Goal: Task Accomplishment & Management: Manage account settings

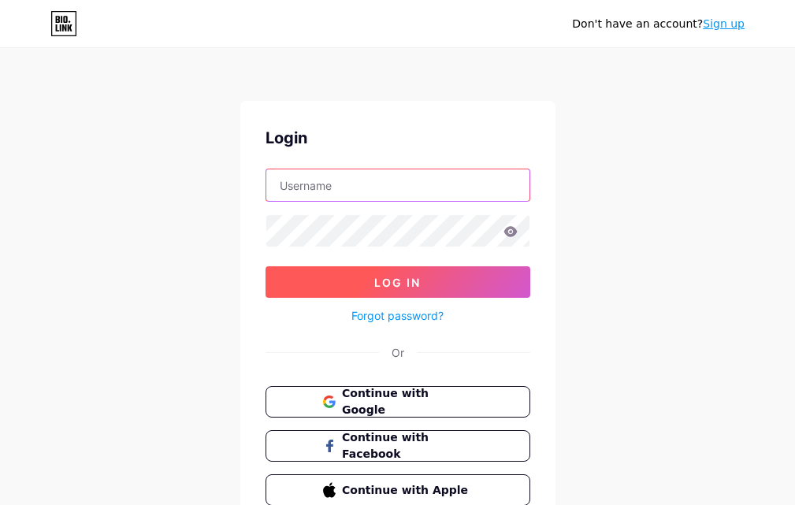
type input "[EMAIL_ADDRESS][DOMAIN_NAME]"
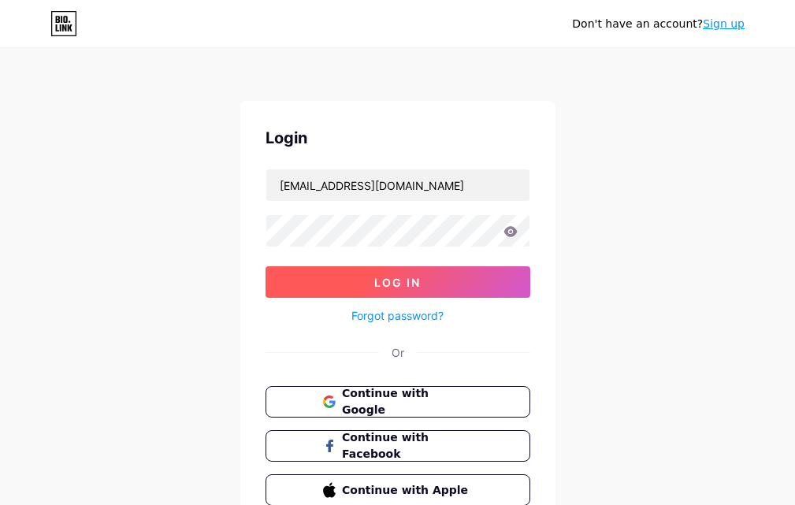
click at [396, 287] on span "Log In" at bounding box center [397, 282] width 46 height 13
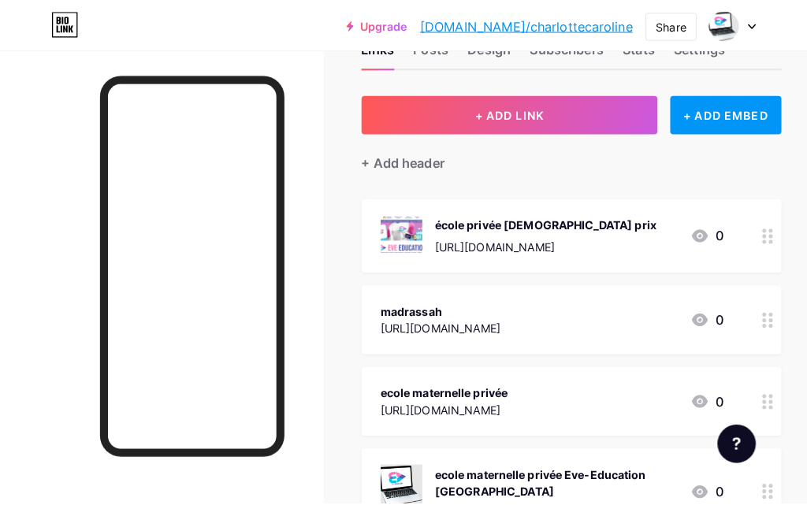
scroll to position [35, 0]
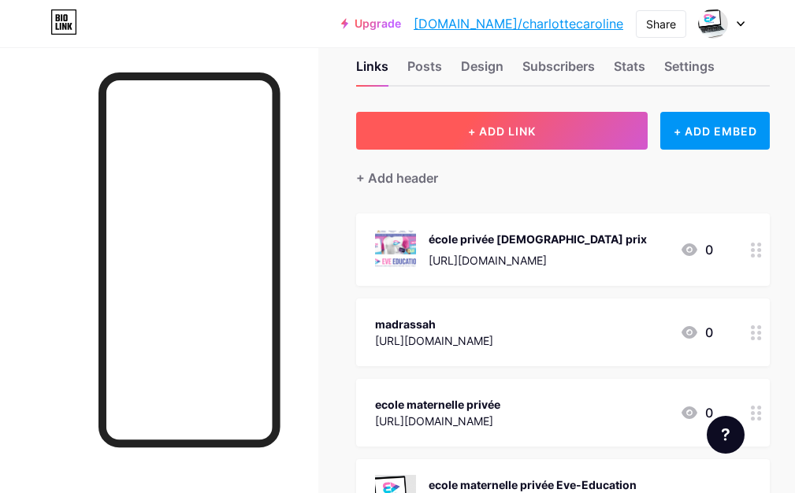
click at [519, 143] on button "+ ADD LINK" at bounding box center [502, 131] width 292 height 38
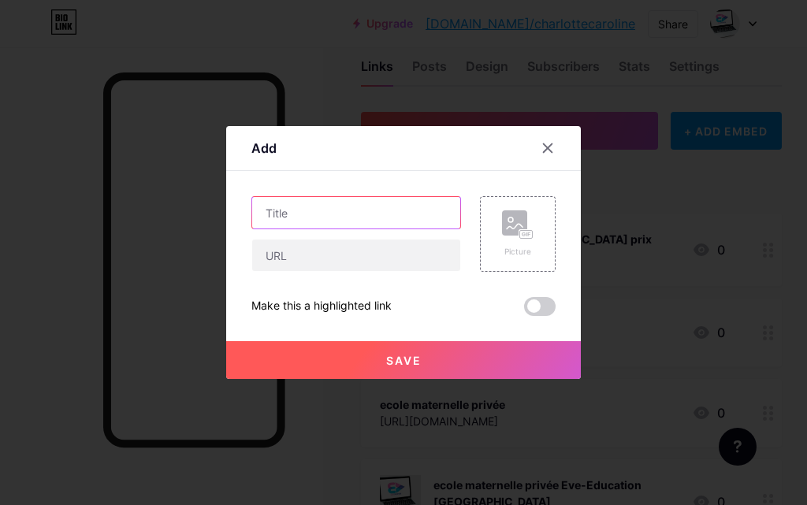
click at [374, 221] on input "text" at bounding box center [356, 213] width 208 height 32
paste input "instruction en famille"
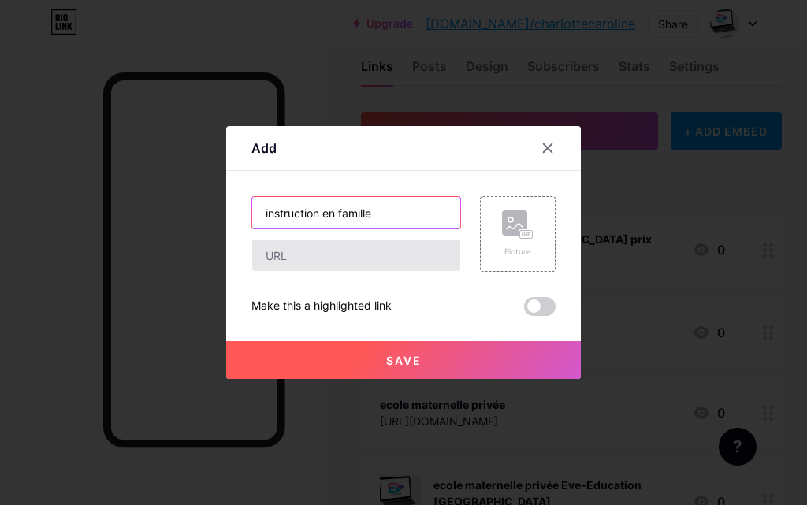
type input "instruction en famille"
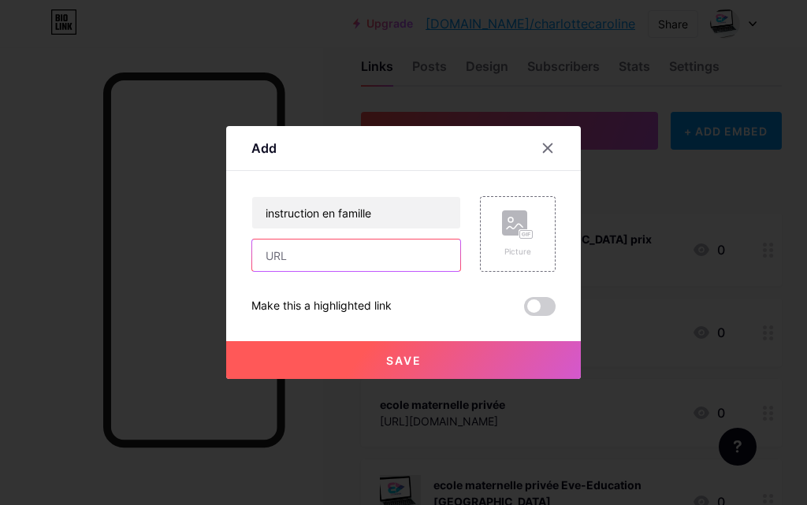
click at [329, 255] on input "text" at bounding box center [356, 256] width 208 height 32
type input "[URL][DOMAIN_NAME]"
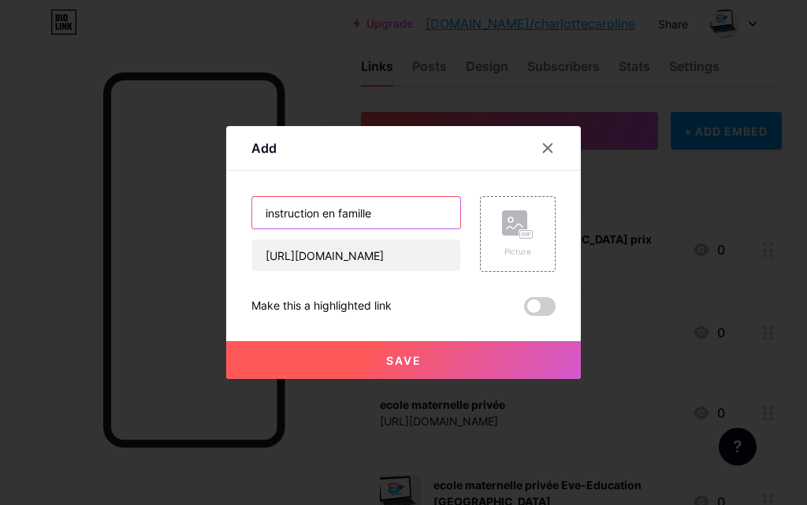
click at [388, 216] on input "instruction en famille" at bounding box center [356, 213] width 208 height 32
type input "instruction en famille Eve-Education [GEOGRAPHIC_DATA]"
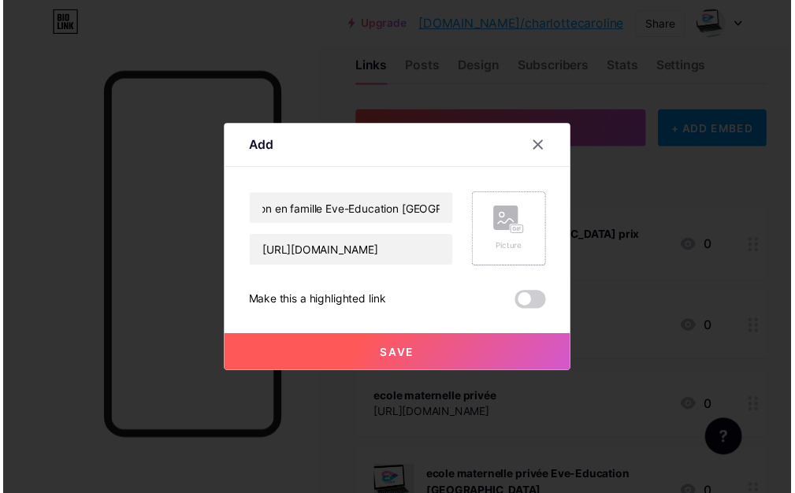
scroll to position [0, 0]
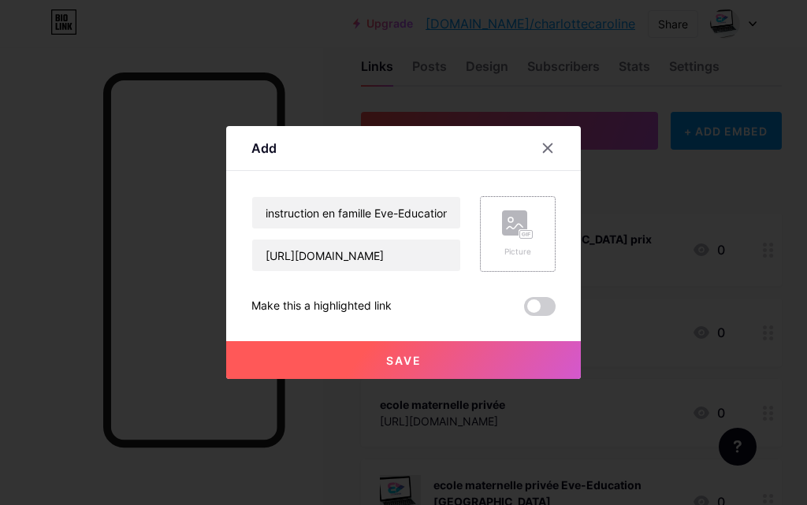
click at [522, 235] on rect at bounding box center [526, 235] width 13 height 8
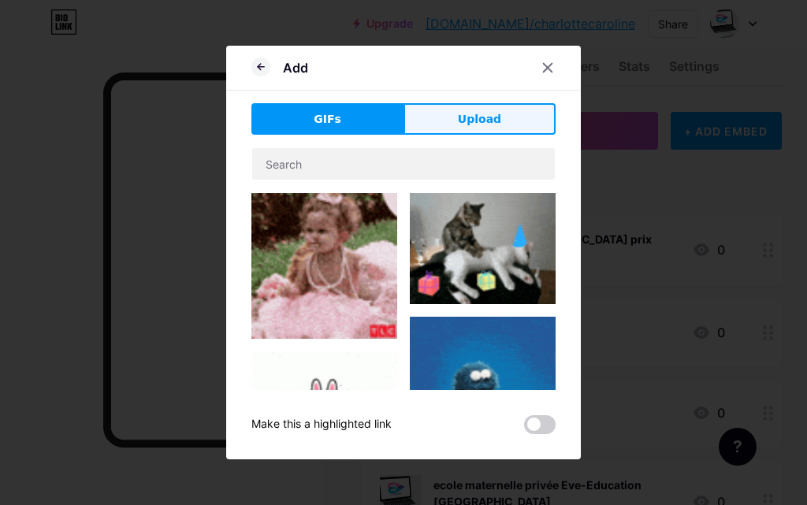
click at [475, 129] on button "Upload" at bounding box center [480, 119] width 152 height 32
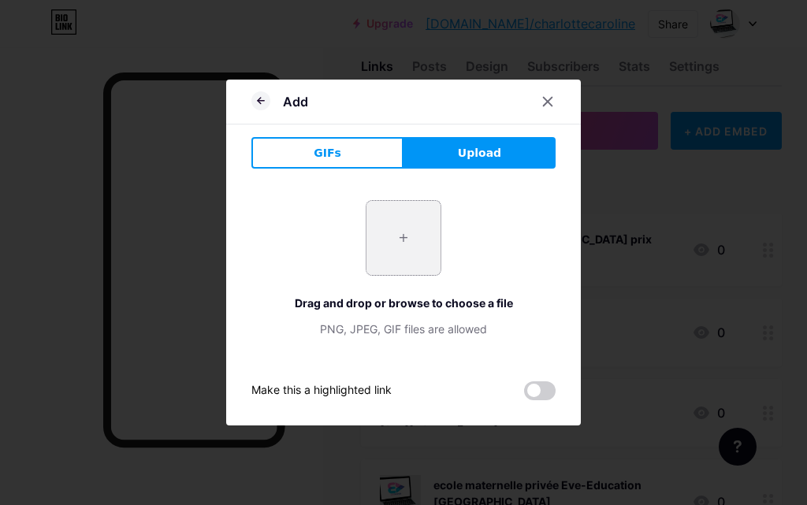
click at [414, 245] on input "file" at bounding box center [403, 238] width 74 height 74
type input "C:\fakepath\Eve Education France Number 1 [DEMOGRAPHIC_DATA] School.JPG"
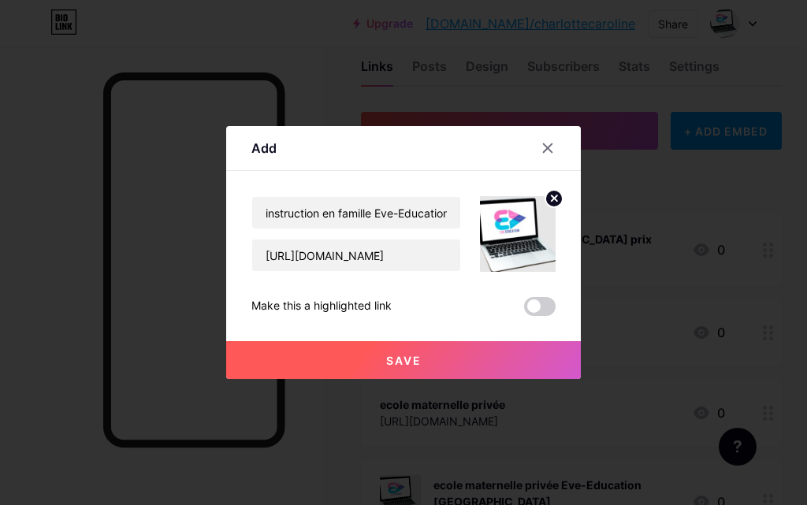
click at [459, 354] on button "Save" at bounding box center [403, 360] width 355 height 38
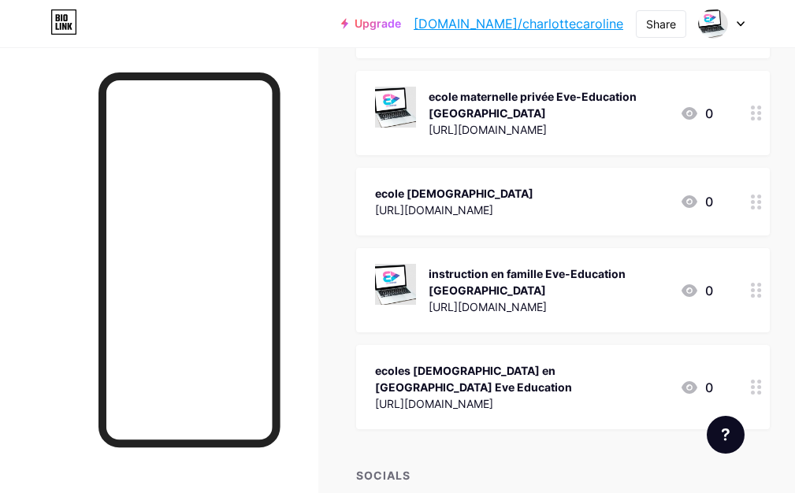
scroll to position [514, 0]
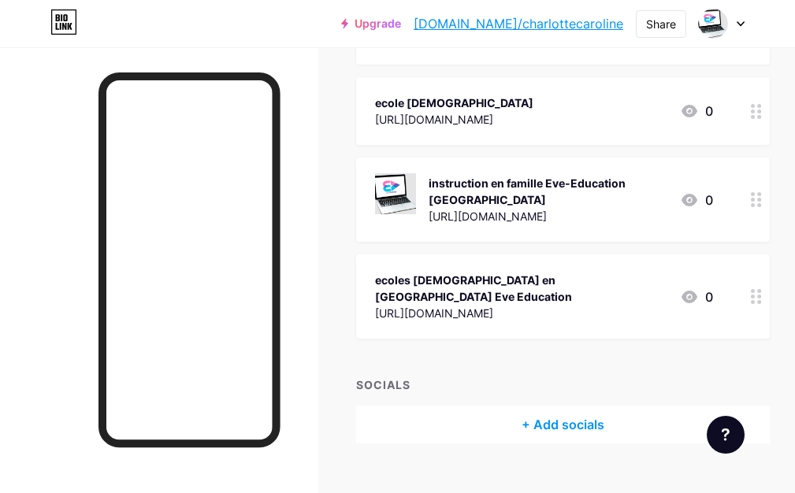
click at [560, 178] on div "instruction en famille Eve-Education [GEOGRAPHIC_DATA]" at bounding box center [548, 191] width 239 height 33
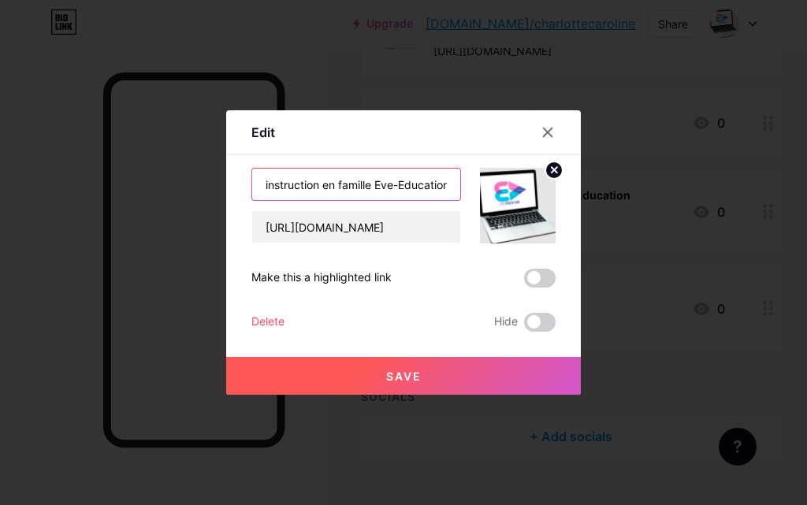
click at [389, 187] on input "instruction en famille Eve-Education [GEOGRAPHIC_DATA]" at bounding box center [356, 185] width 208 height 32
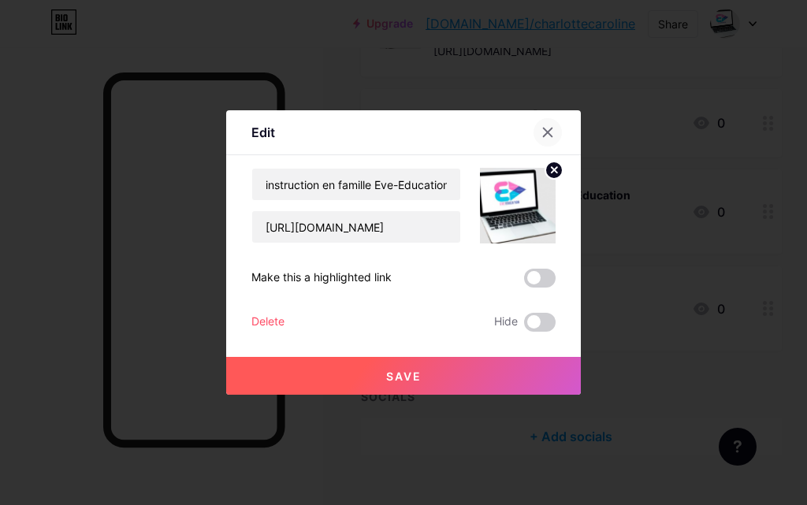
click at [552, 131] on icon at bounding box center [547, 132] width 13 height 13
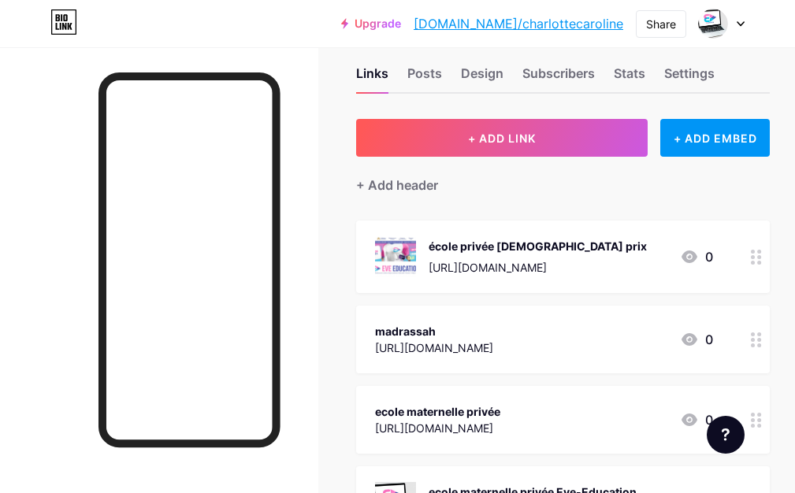
scroll to position [0, 0]
